Goal: Check status

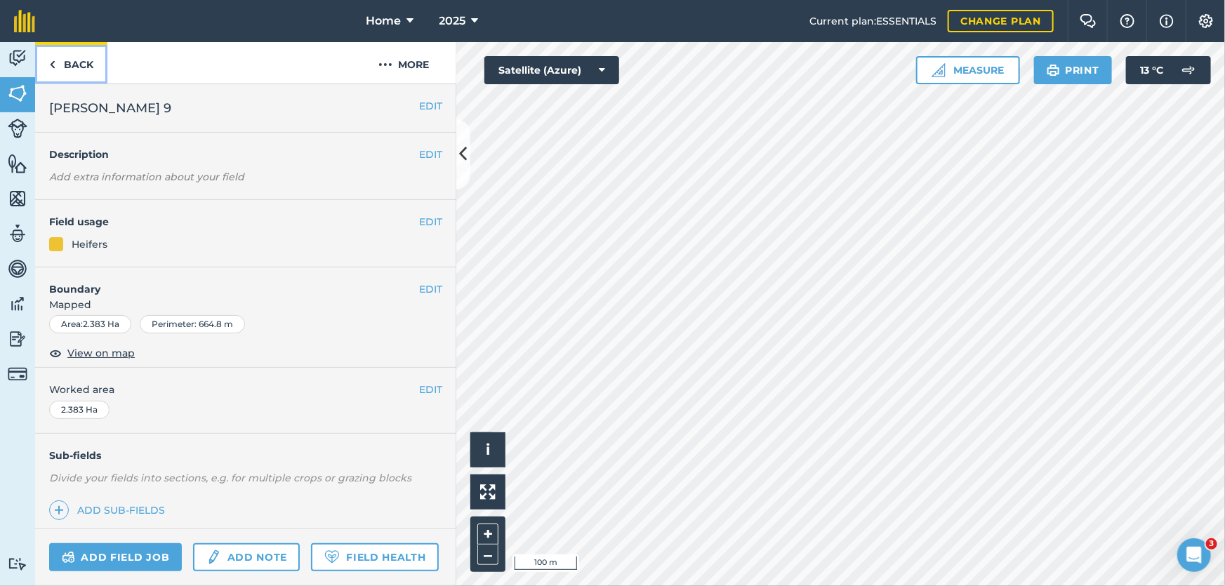
click at [81, 54] on link "Back" at bounding box center [71, 62] width 72 height 41
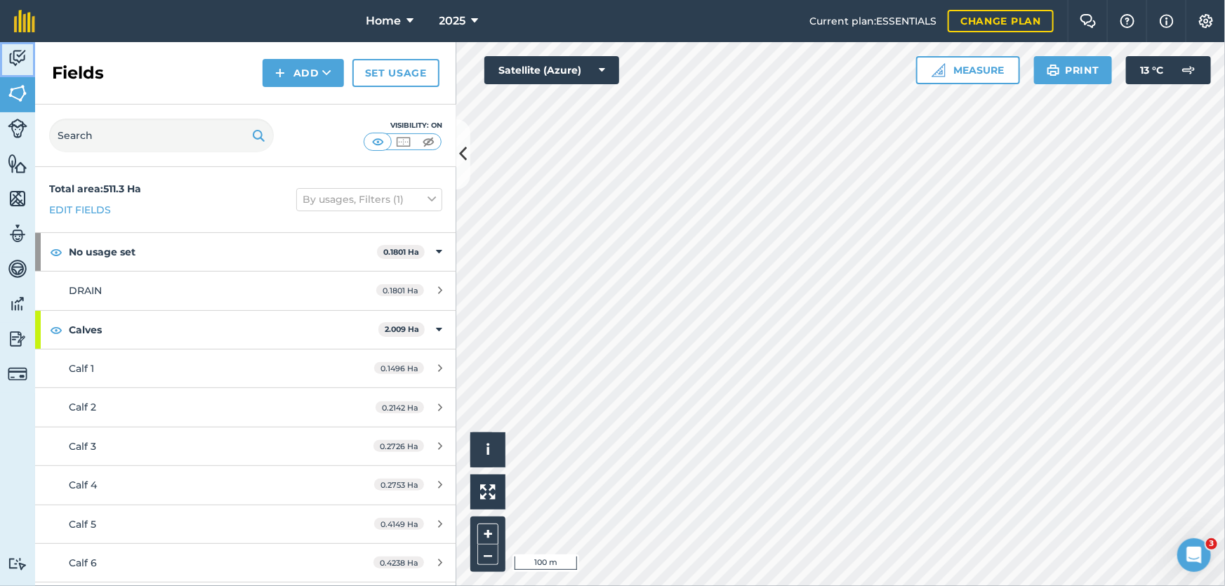
click at [20, 53] on img at bounding box center [18, 58] width 20 height 21
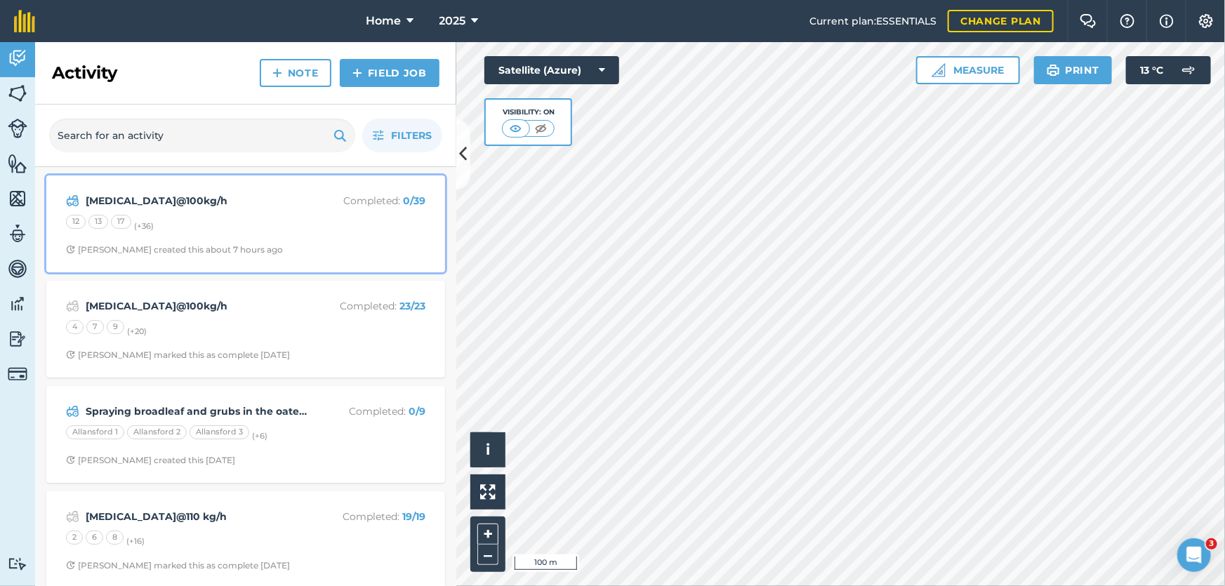
click at [227, 209] on div "[MEDICAL_DATA]@100kg/h Completed : 0 / 39 12 13 17 (+ 36 ) [PERSON_NAME] create…" at bounding box center [246, 224] width 382 height 80
